Goal: Transaction & Acquisition: Purchase product/service

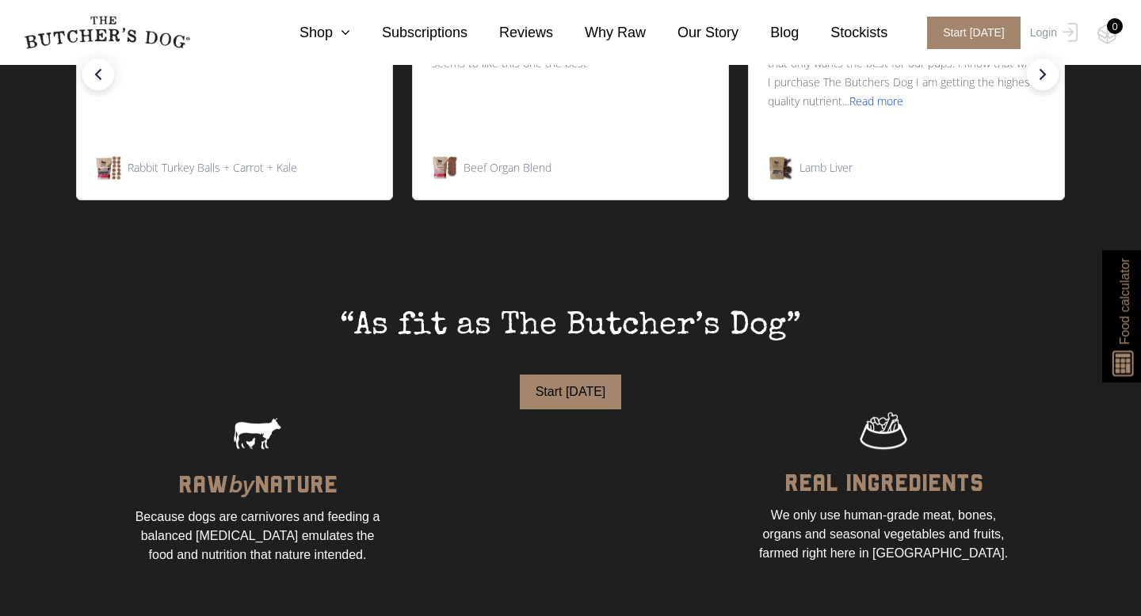
scroll to position [559, 0]
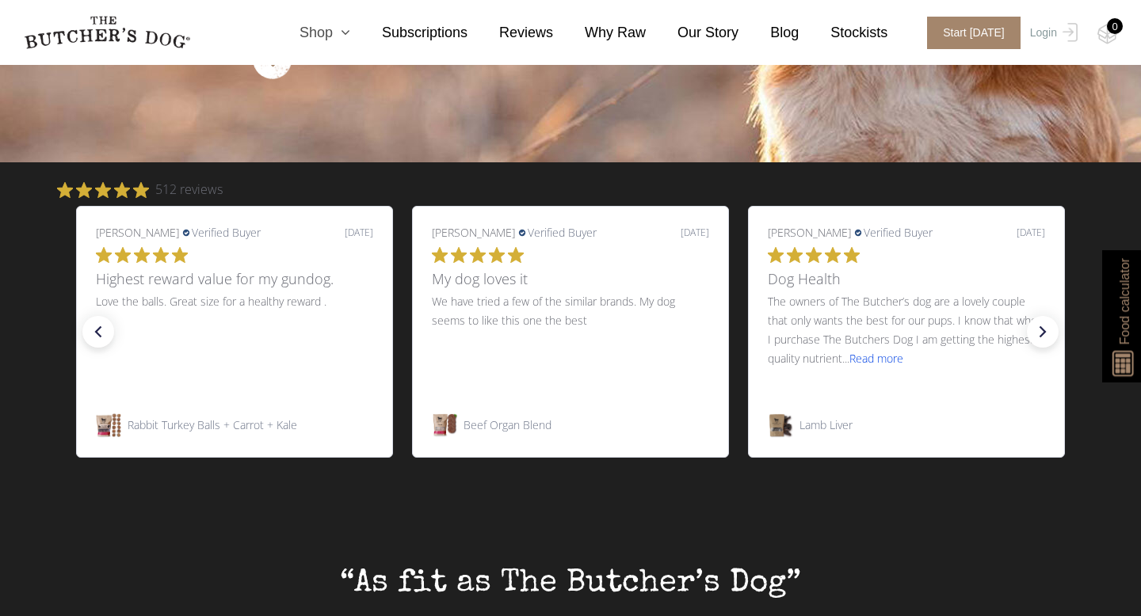
click at [334, 30] on link "Shop" at bounding box center [309, 32] width 82 height 21
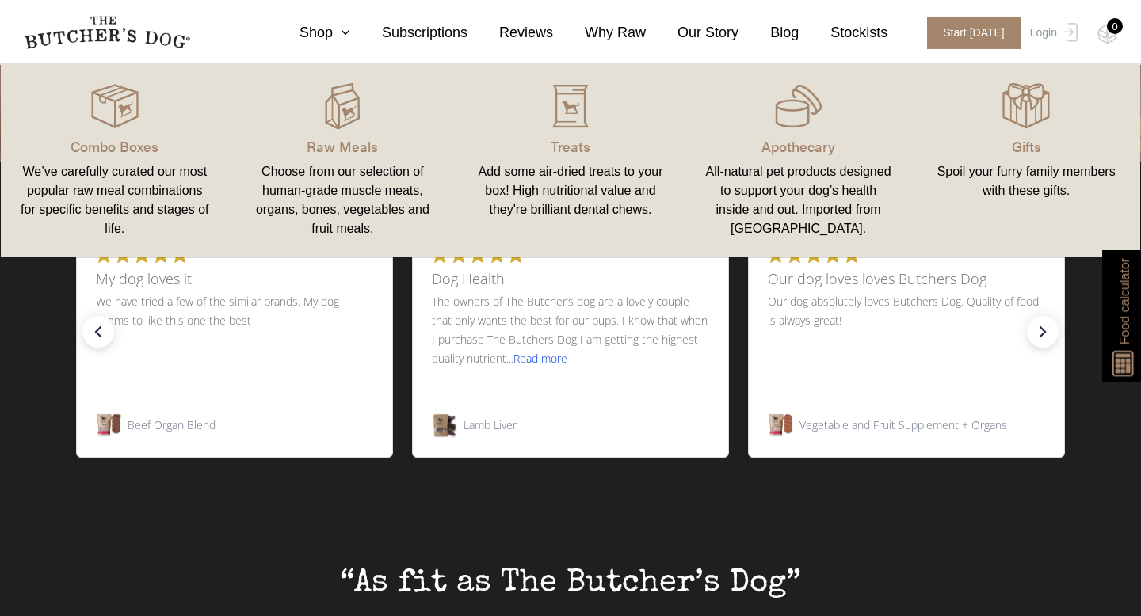
click at [300, 184] on div "Choose from our selection of human-grade muscle meats, organs, bones, vegetable…" at bounding box center [343, 200] width 190 height 76
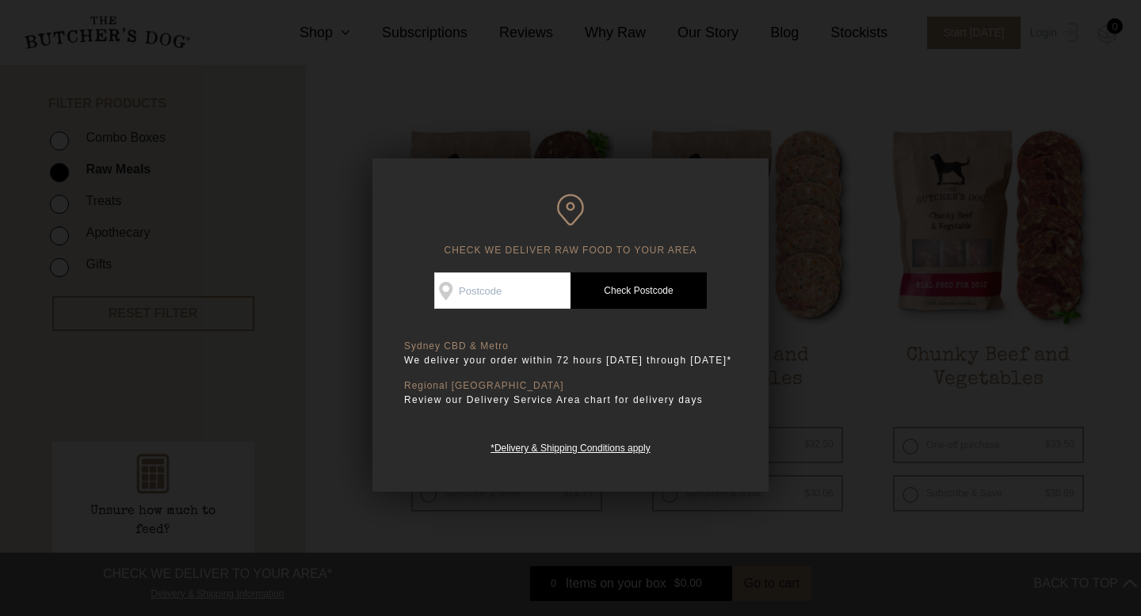
click at [1091, 171] on div at bounding box center [570, 308] width 1141 height 616
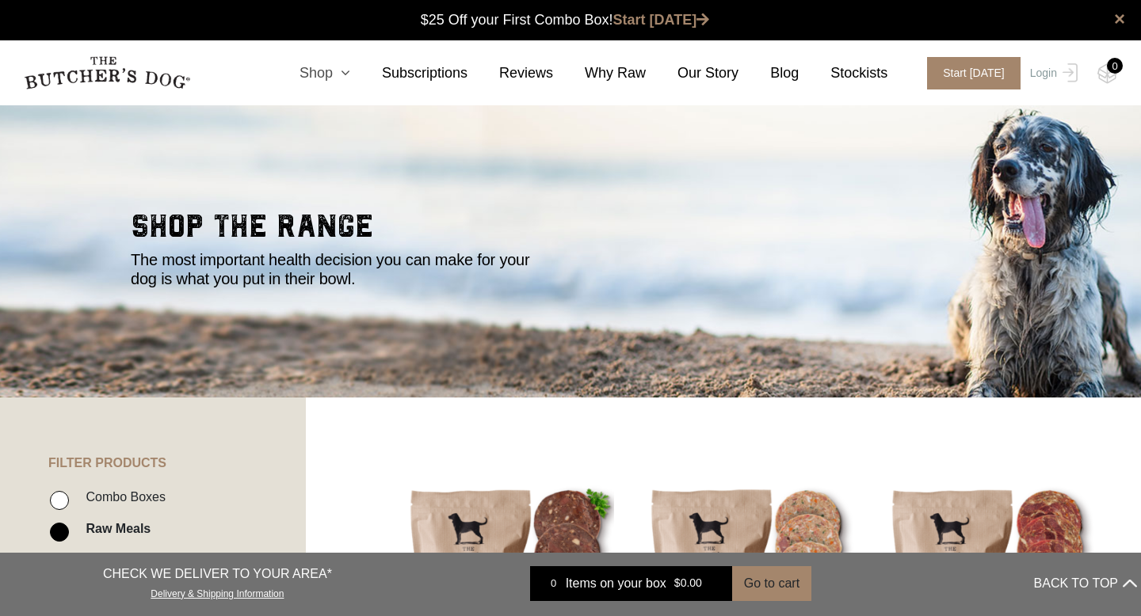
click at [348, 67] on icon at bounding box center [341, 73] width 17 height 14
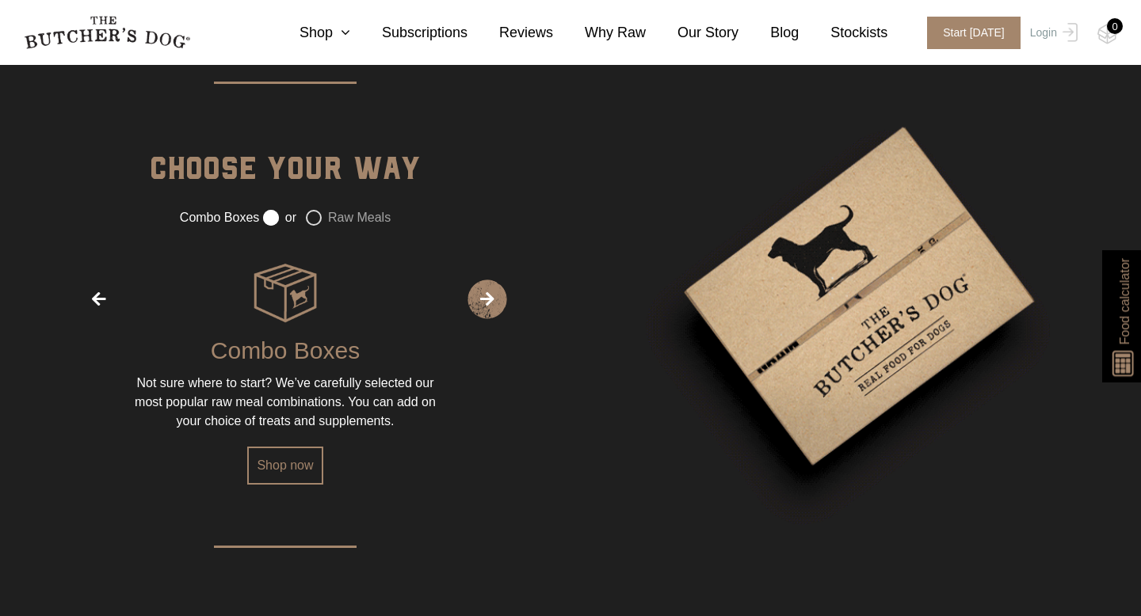
scroll to position [2025, 0]
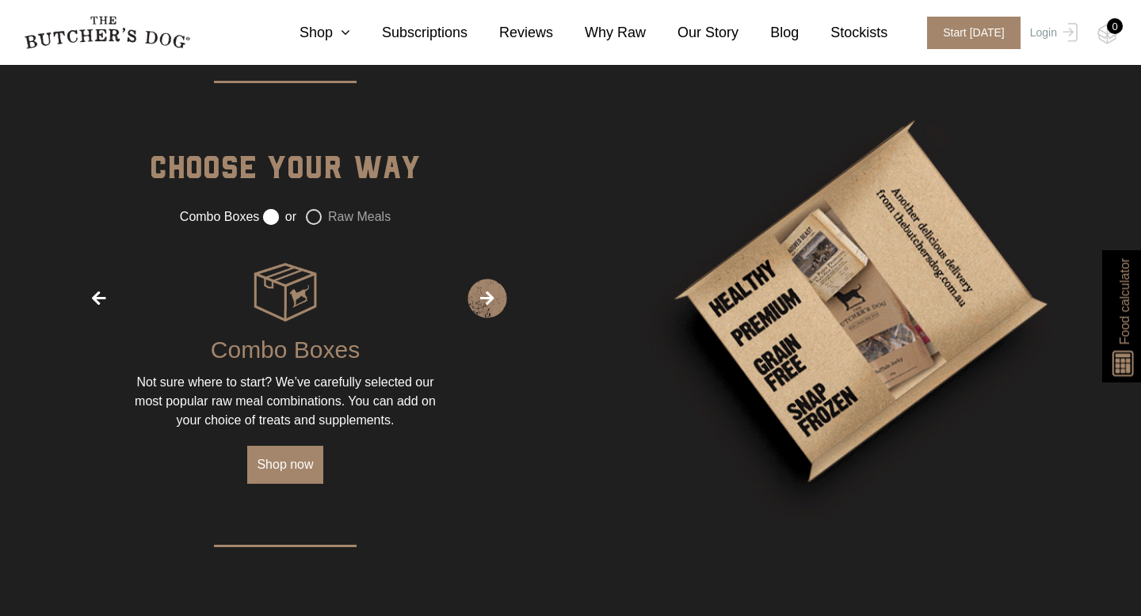
click at [288, 484] on link "Shop now" at bounding box center [284, 465] width 75 height 38
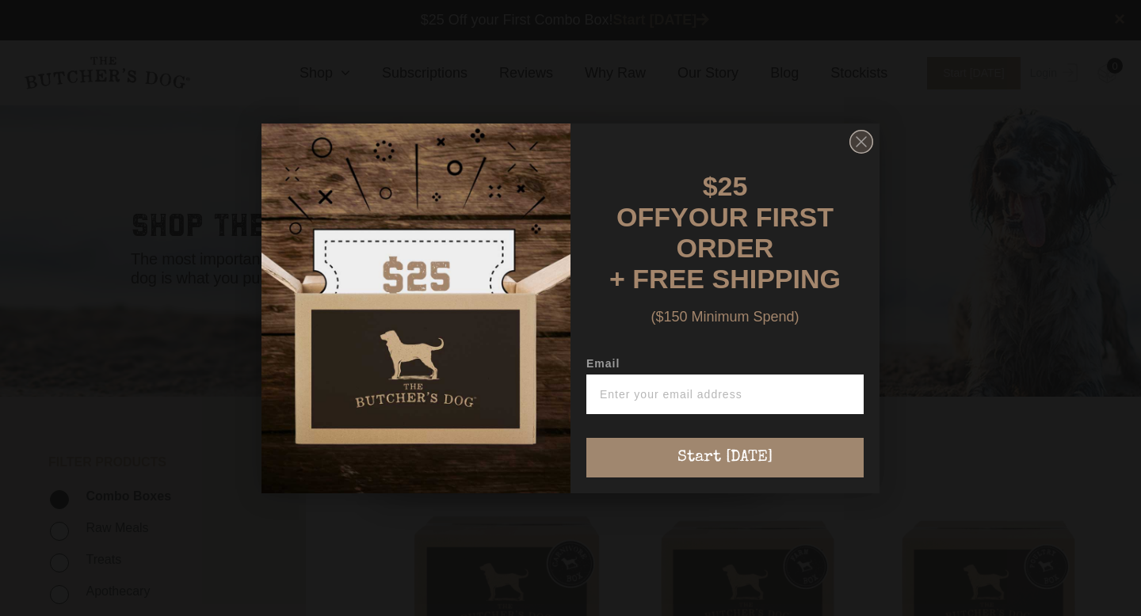
click at [860, 151] on circle "Close dialog" at bounding box center [861, 141] width 23 height 23
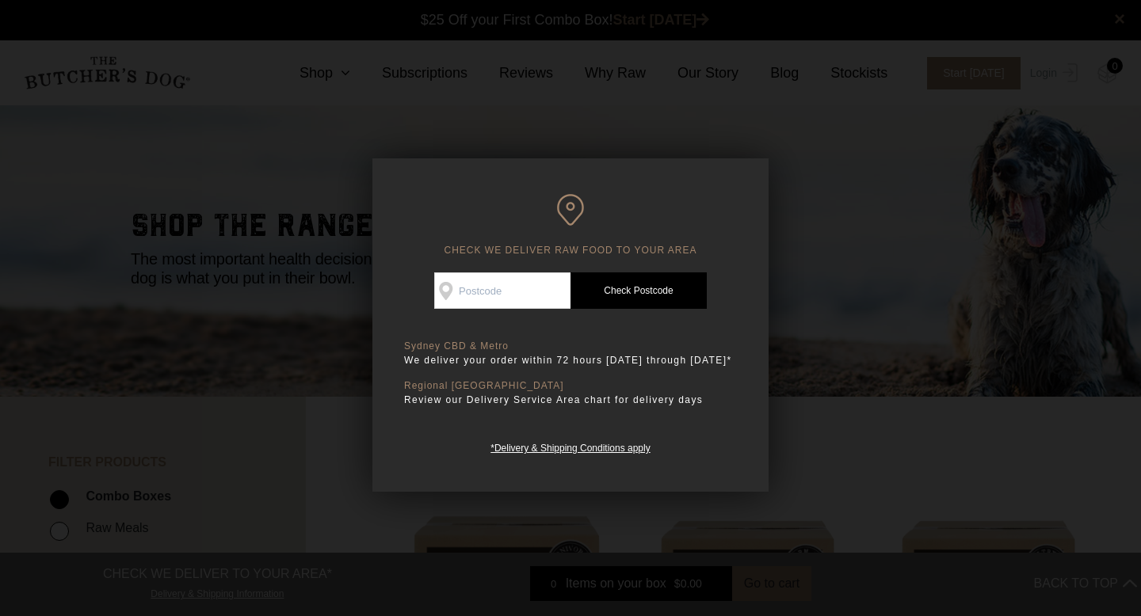
click at [514, 280] on input "Check Availability At" at bounding box center [502, 291] width 136 height 36
type input "4154"
click at [624, 294] on link "Check Postcode" at bounding box center [638, 291] width 136 height 36
